Goal: Task Accomplishment & Management: Manage account settings

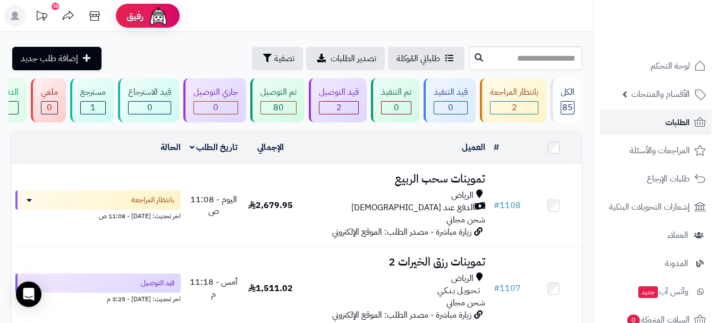
click at [666, 125] on span "الطلبات" at bounding box center [677, 122] width 24 height 15
click at [650, 122] on link "الطلبات" at bounding box center [656, 122] width 112 height 26
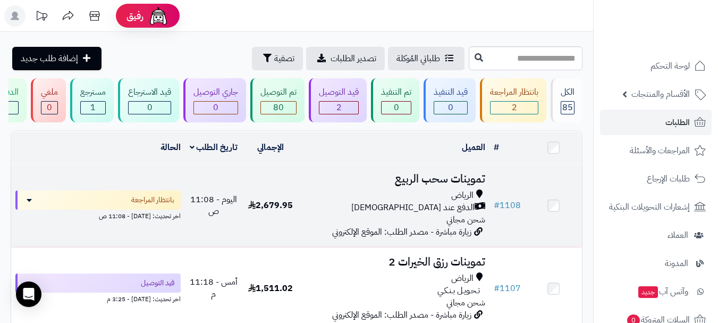
scroll to position [53, 0]
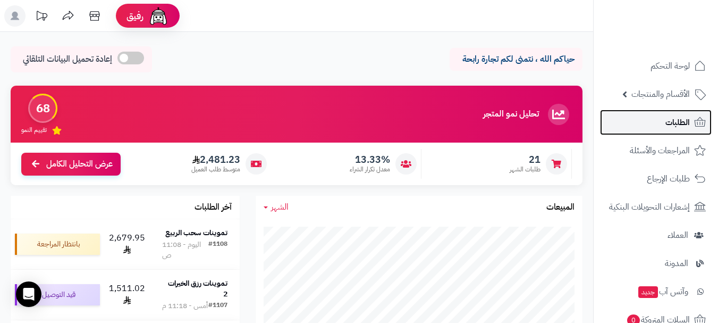
click at [663, 125] on link "الطلبات" at bounding box center [656, 122] width 112 height 26
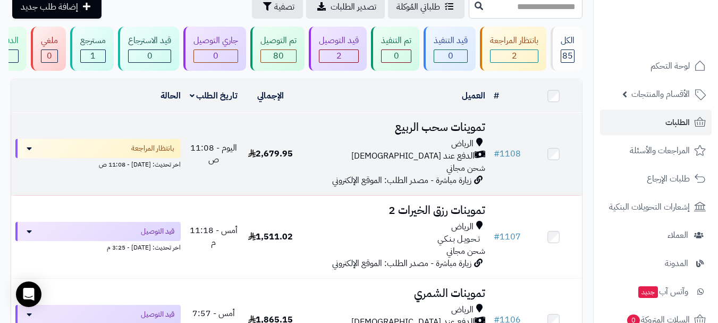
scroll to position [53, 0]
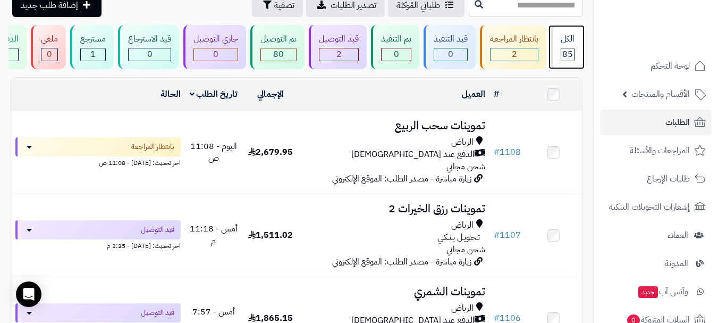
click at [562, 55] on div "85" at bounding box center [567, 54] width 13 height 12
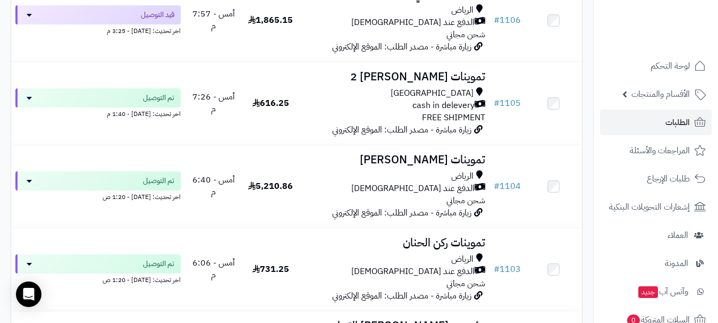
scroll to position [266, 0]
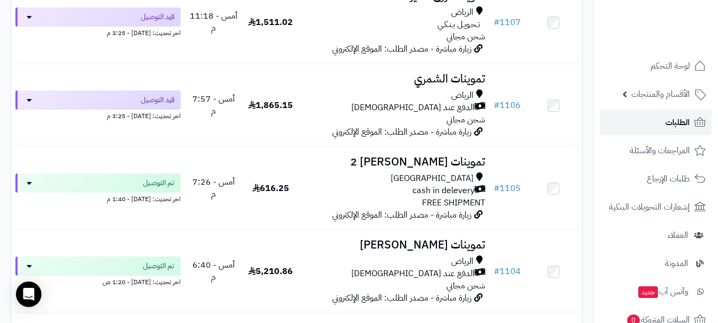
click at [654, 123] on link "الطلبات" at bounding box center [656, 122] width 112 height 26
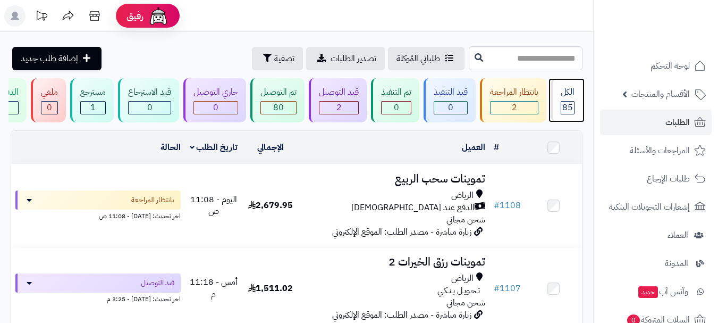
click at [565, 104] on span "85" at bounding box center [567, 107] width 11 height 13
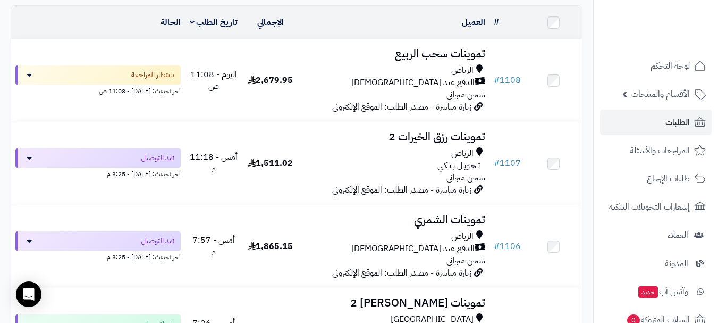
scroll to position [106, 0]
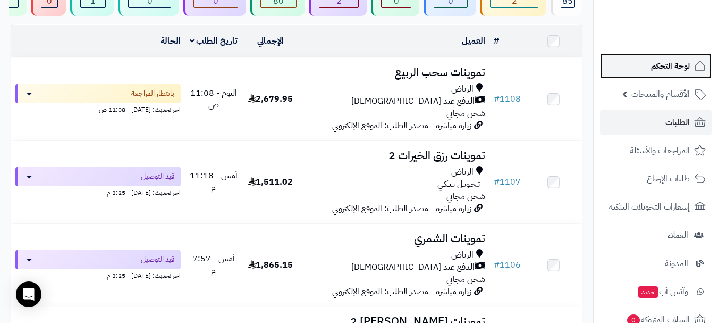
click at [664, 67] on span "لوحة التحكم" at bounding box center [670, 65] width 39 height 15
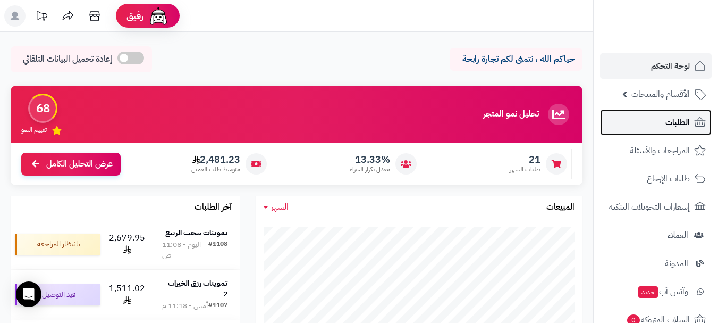
click at [646, 129] on link "الطلبات" at bounding box center [656, 122] width 112 height 26
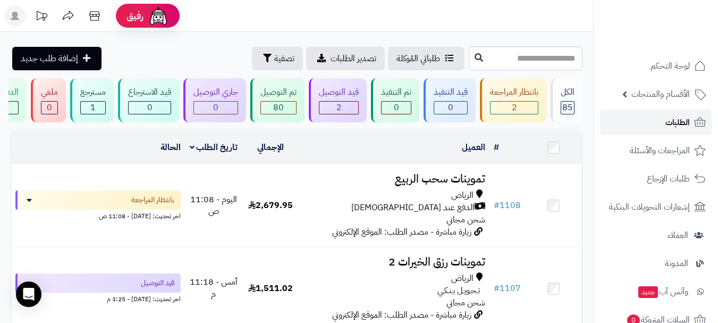
click at [666, 126] on span "الطلبات" at bounding box center [677, 122] width 24 height 15
click at [573, 112] on div "85" at bounding box center [567, 107] width 13 height 12
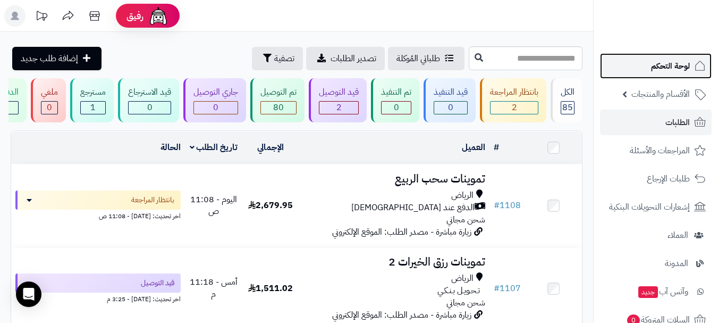
click at [673, 71] on span "لوحة التحكم" at bounding box center [670, 65] width 39 height 15
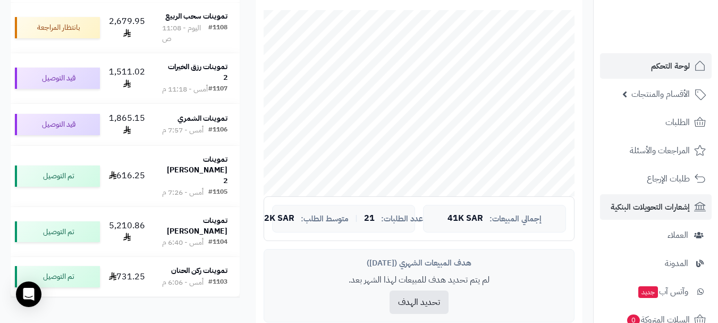
scroll to position [127, 0]
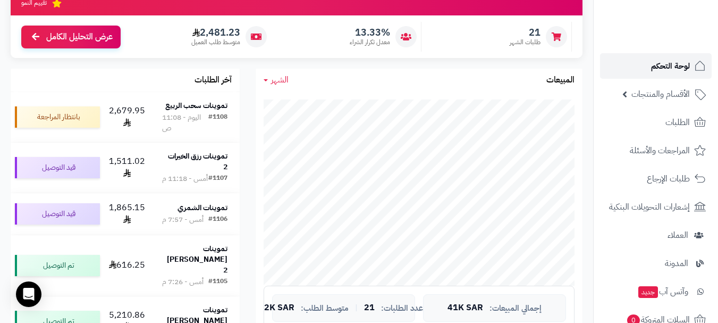
click at [675, 66] on span "لوحة التحكم" at bounding box center [670, 65] width 39 height 15
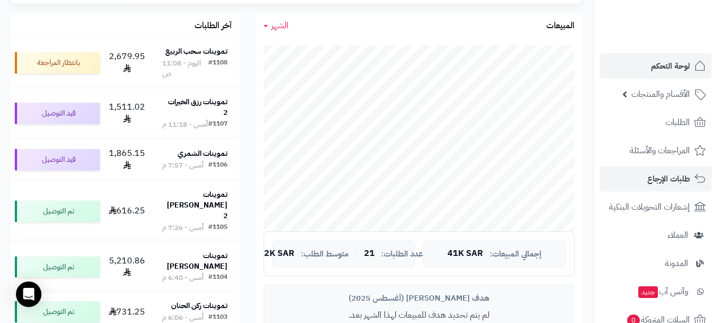
scroll to position [159, 0]
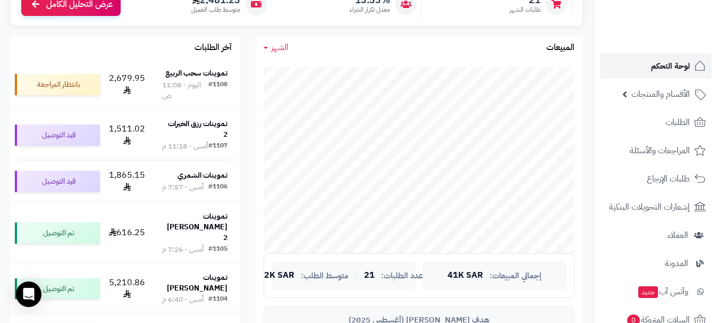
click at [673, 69] on span "لوحة التحكم" at bounding box center [670, 65] width 39 height 15
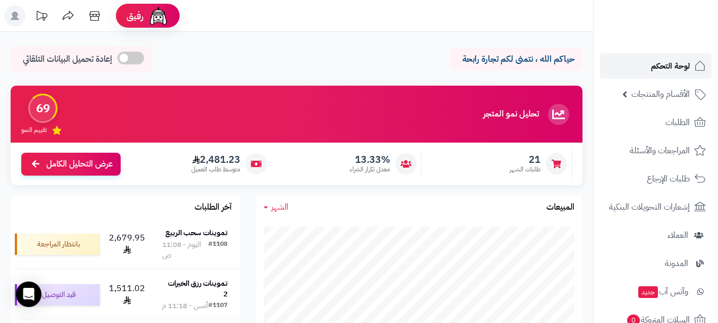
click at [641, 72] on link "لوحة التحكم" at bounding box center [656, 66] width 112 height 26
